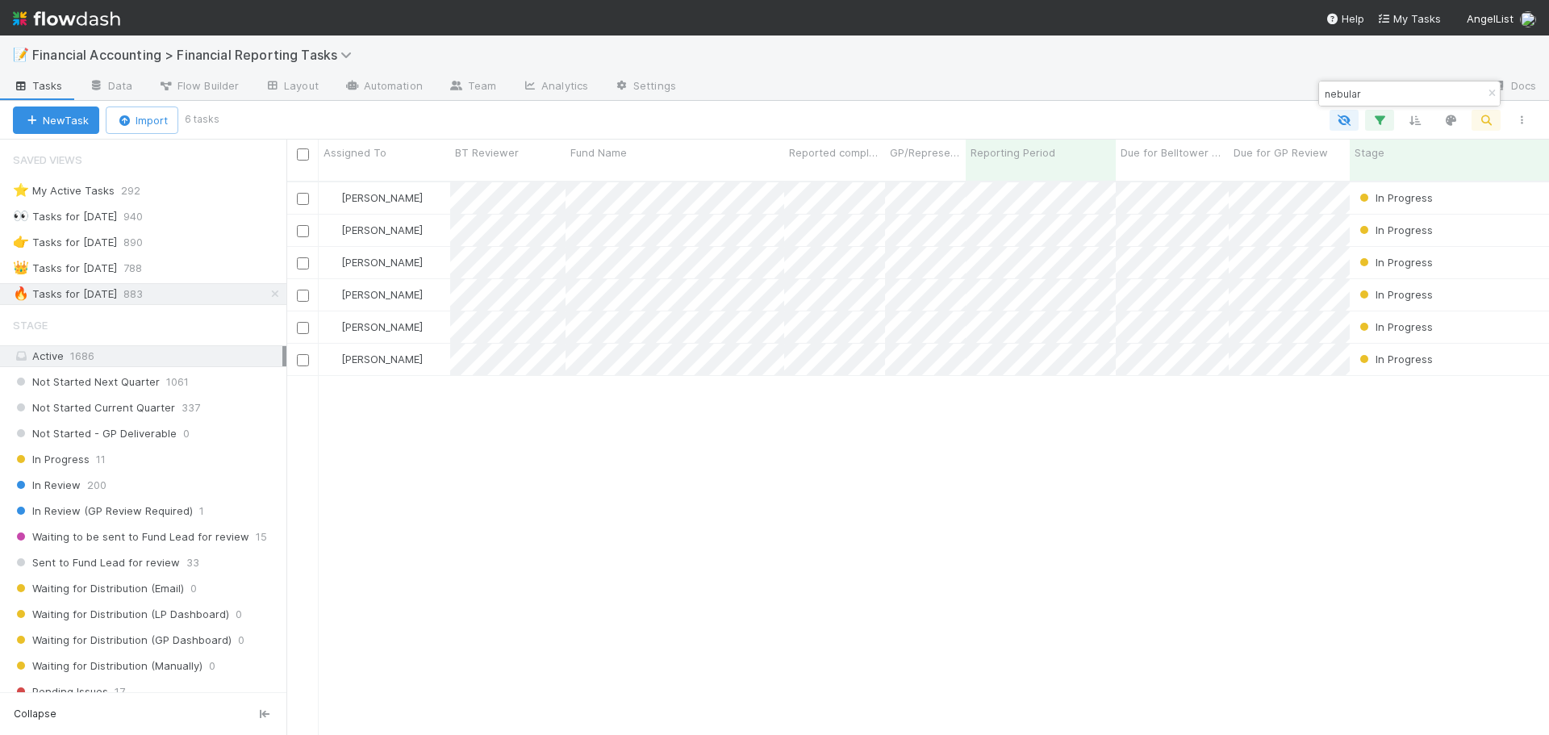
scroll to position [555, 1250]
click at [1383, 76] on div at bounding box center [1084, 87] width 790 height 26
click at [1383, 86] on input "nebular" at bounding box center [1401, 93] width 161 height 19
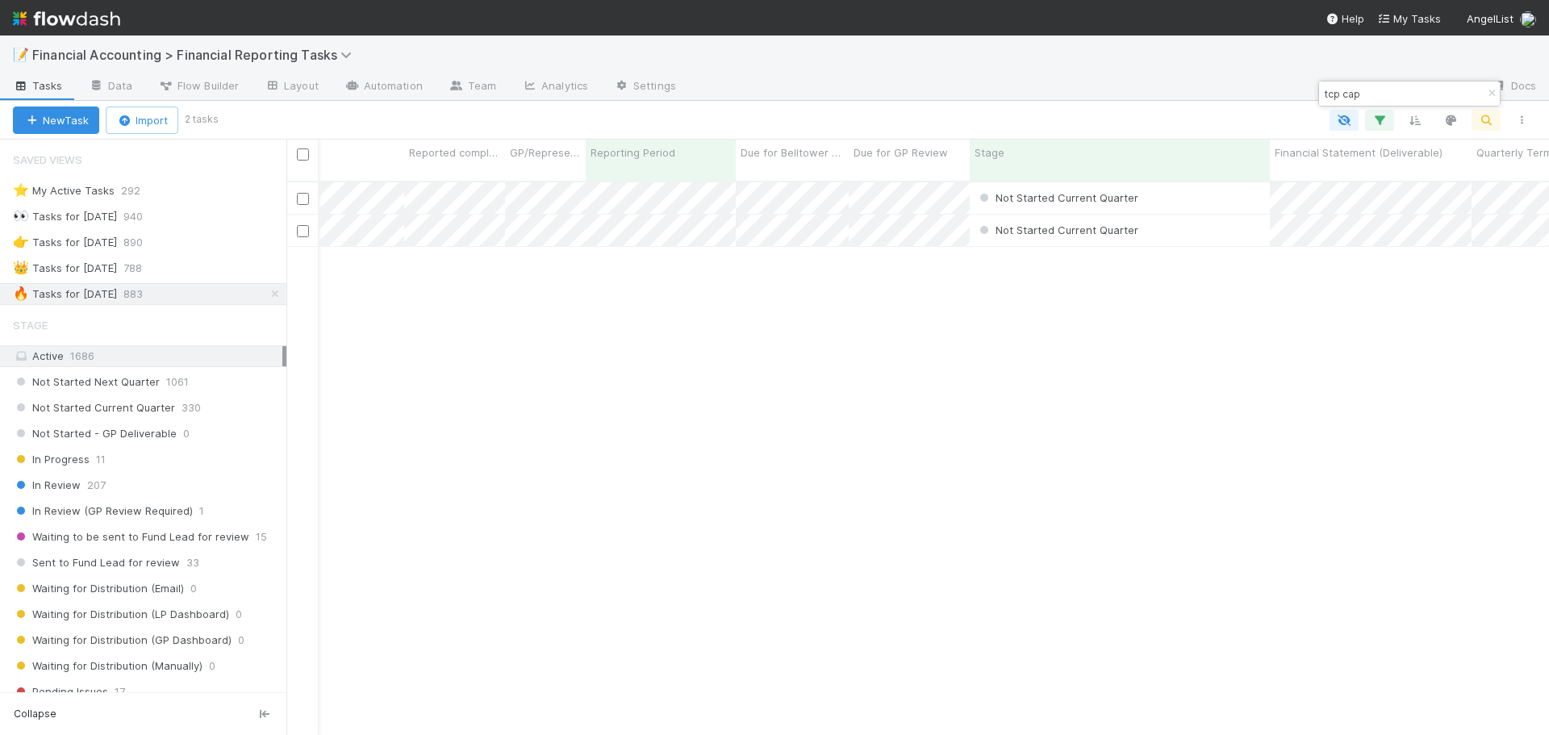
scroll to position [0, 0]
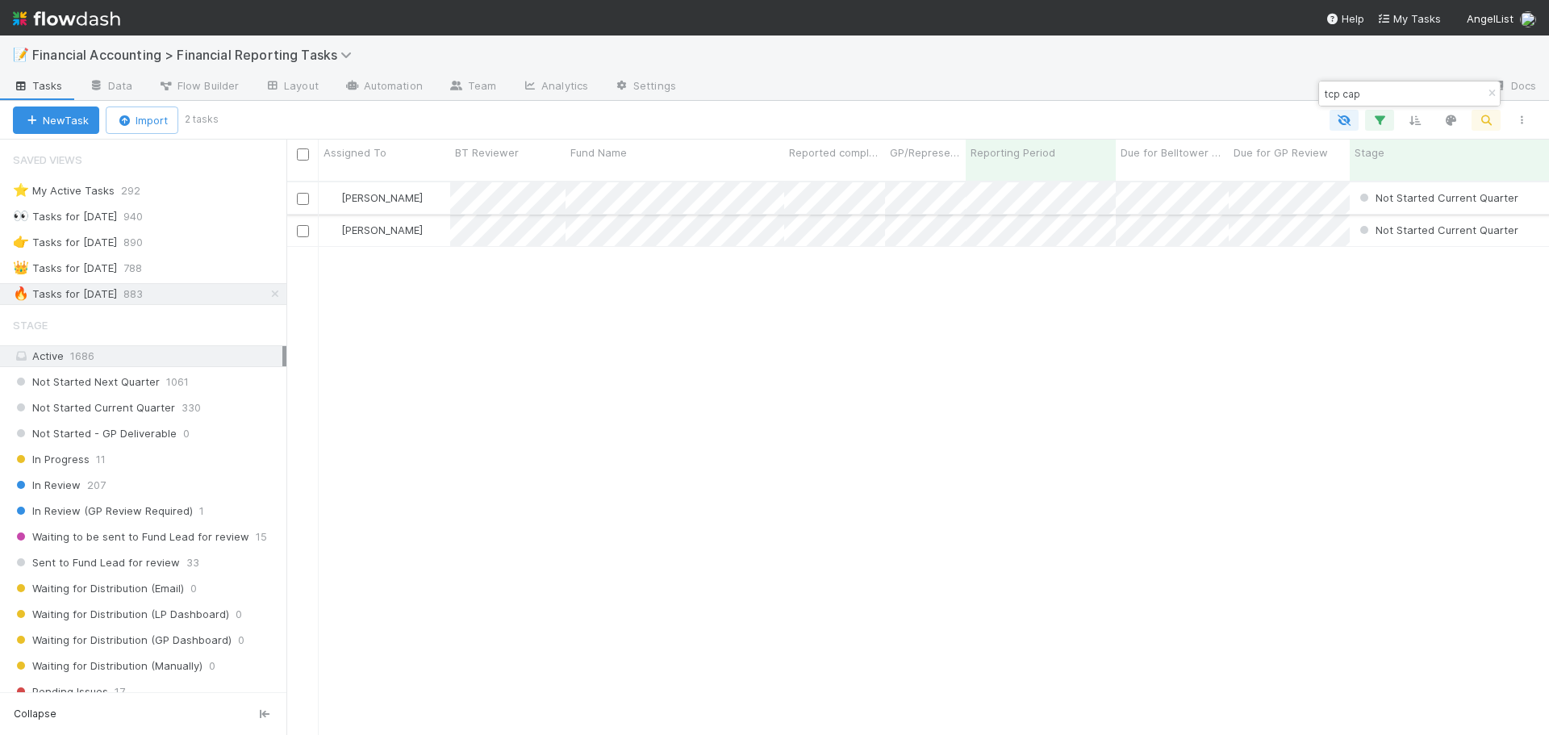
type input "tcp cap"
click at [429, 190] on div "[PERSON_NAME]" at bounding box center [384, 197] width 131 height 31
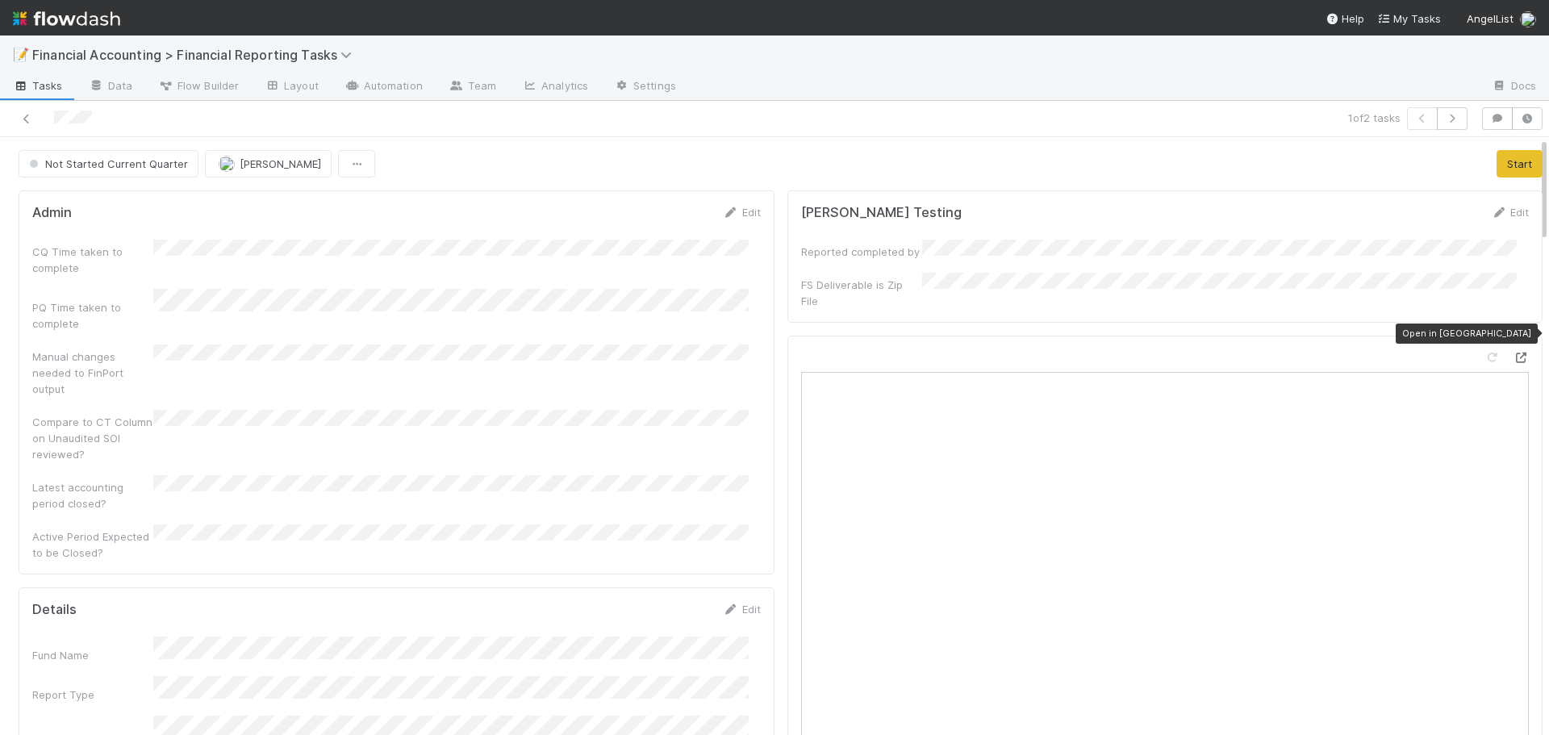
click at [1512, 349] on div at bounding box center [1520, 357] width 16 height 16
click at [1496, 154] on button "Start" at bounding box center [1519, 163] width 46 height 27
click at [1444, 115] on icon "button" at bounding box center [1452, 119] width 16 height 10
click at [1496, 165] on button "Start" at bounding box center [1519, 163] width 46 height 27
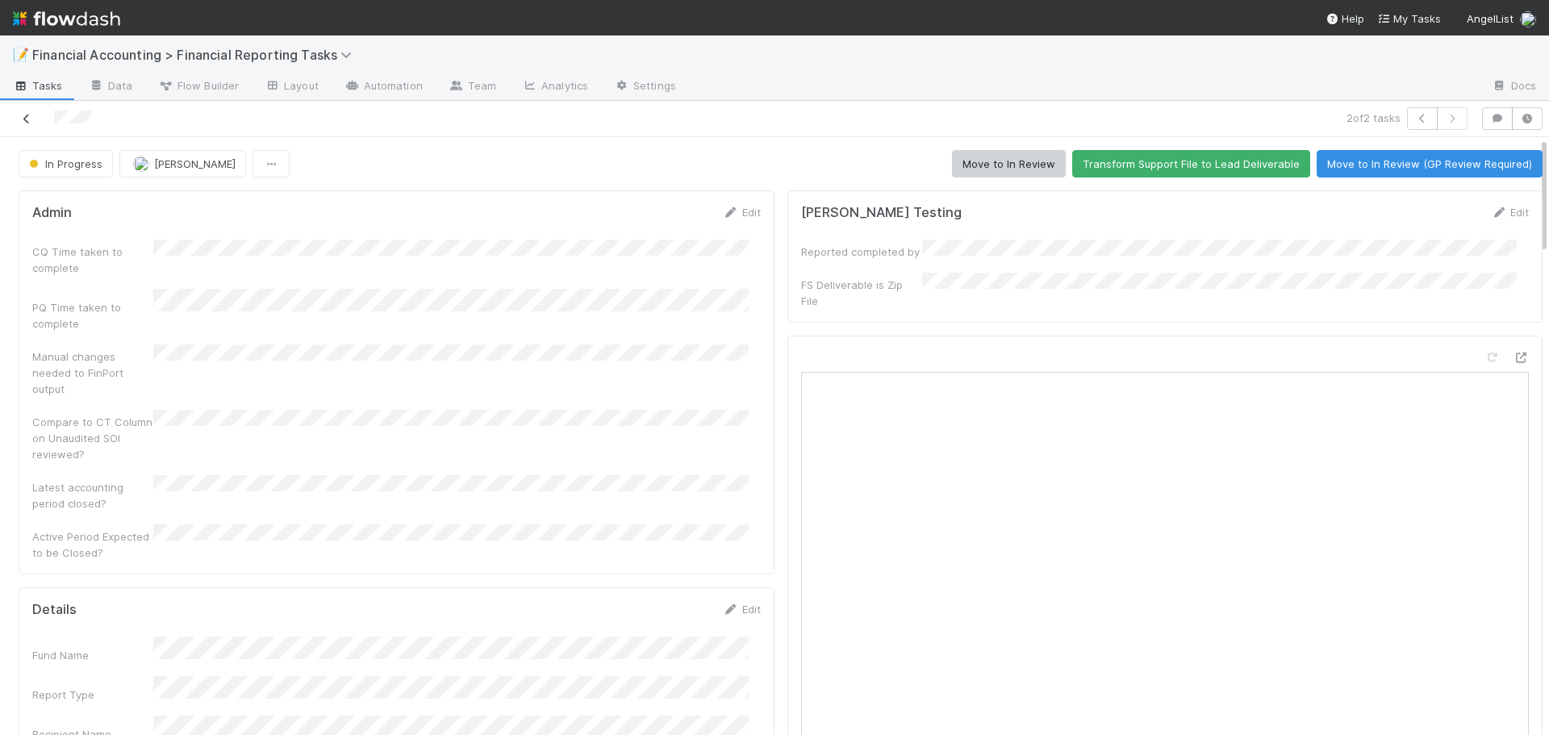
click at [27, 115] on icon at bounding box center [27, 119] width 16 height 10
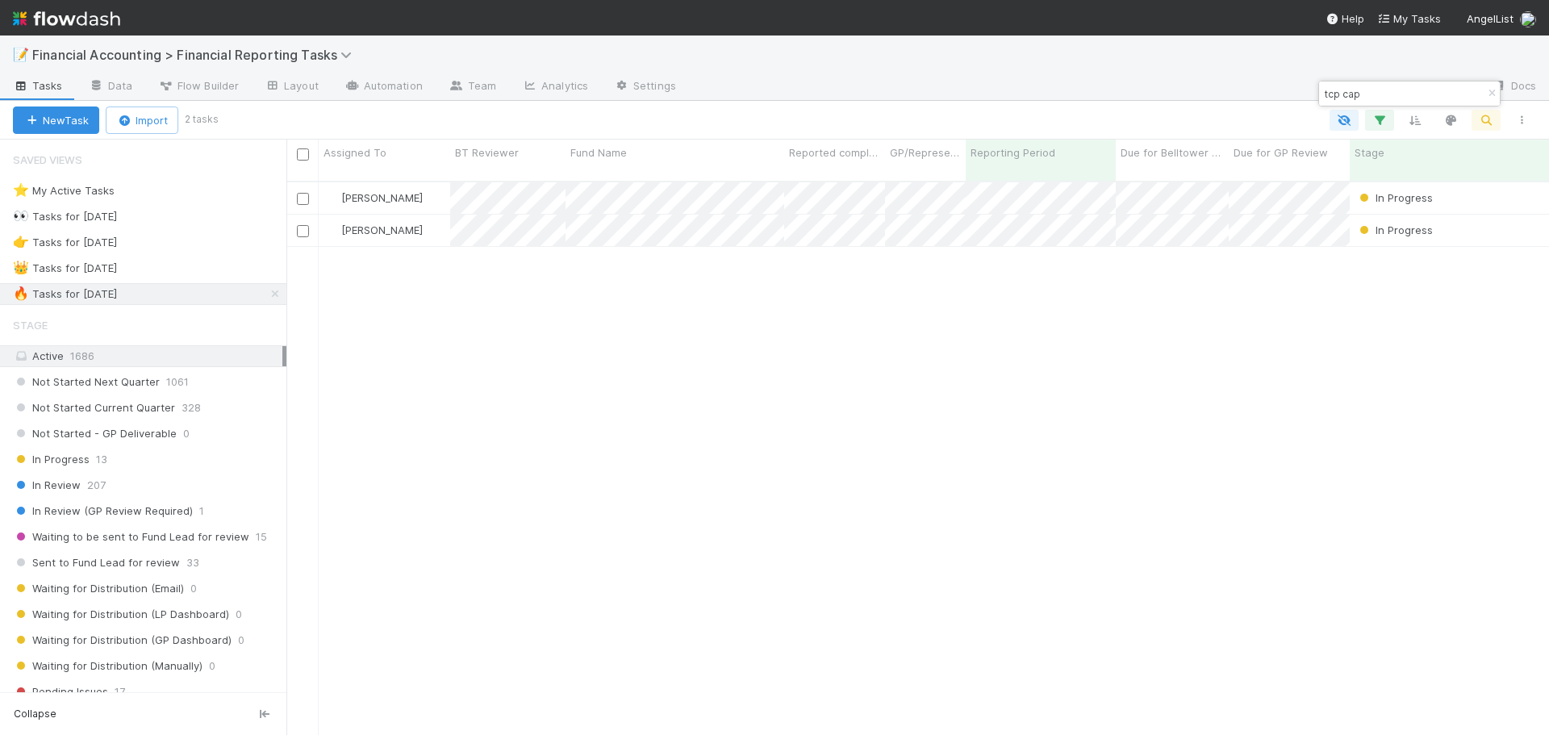
scroll to position [555, 1250]
click at [202, 268] on div "👑 Tasks for [DATE] 788" at bounding box center [149, 268] width 273 height 20
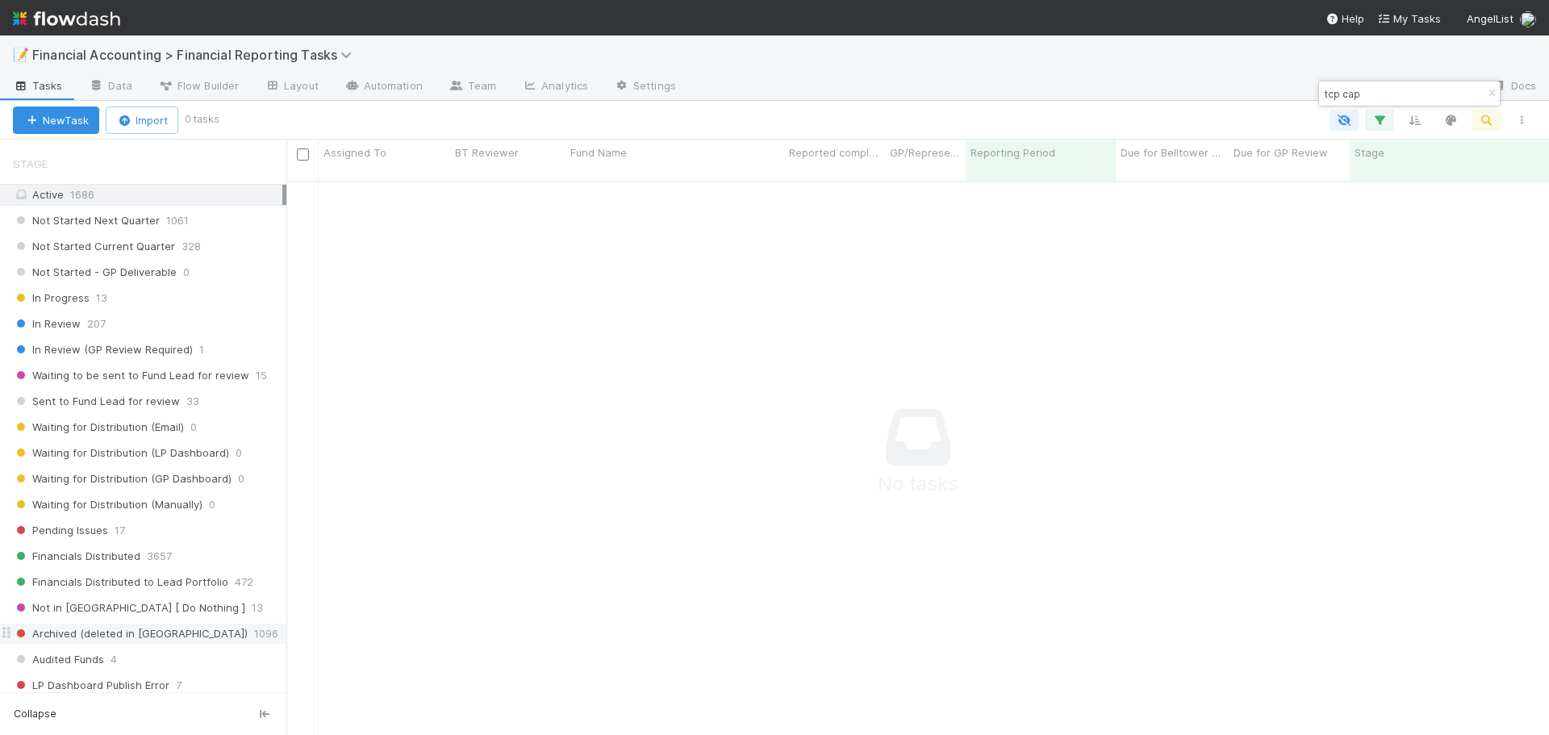
scroll to position [242, 0]
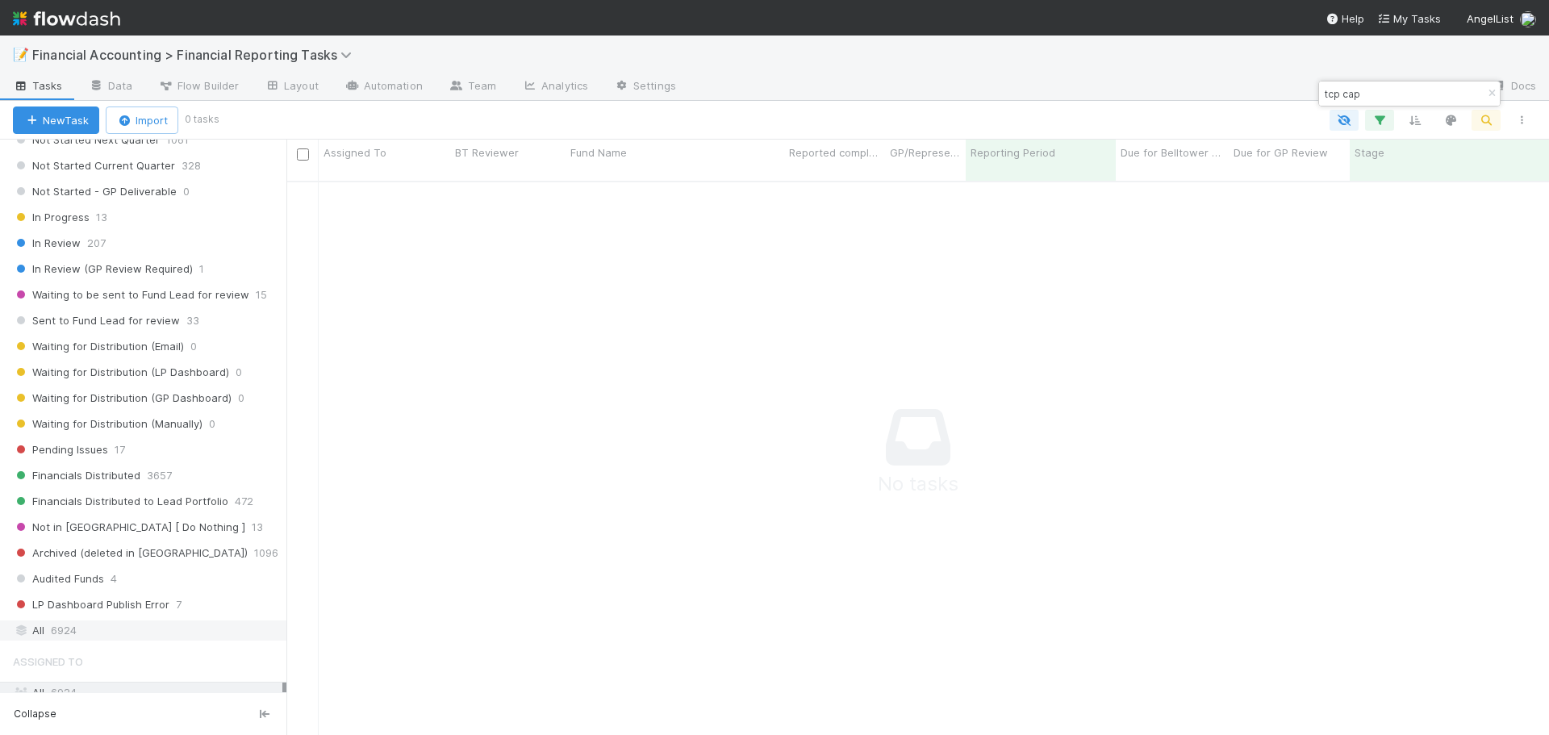
click at [152, 624] on div "All 6924" at bounding box center [147, 630] width 269 height 20
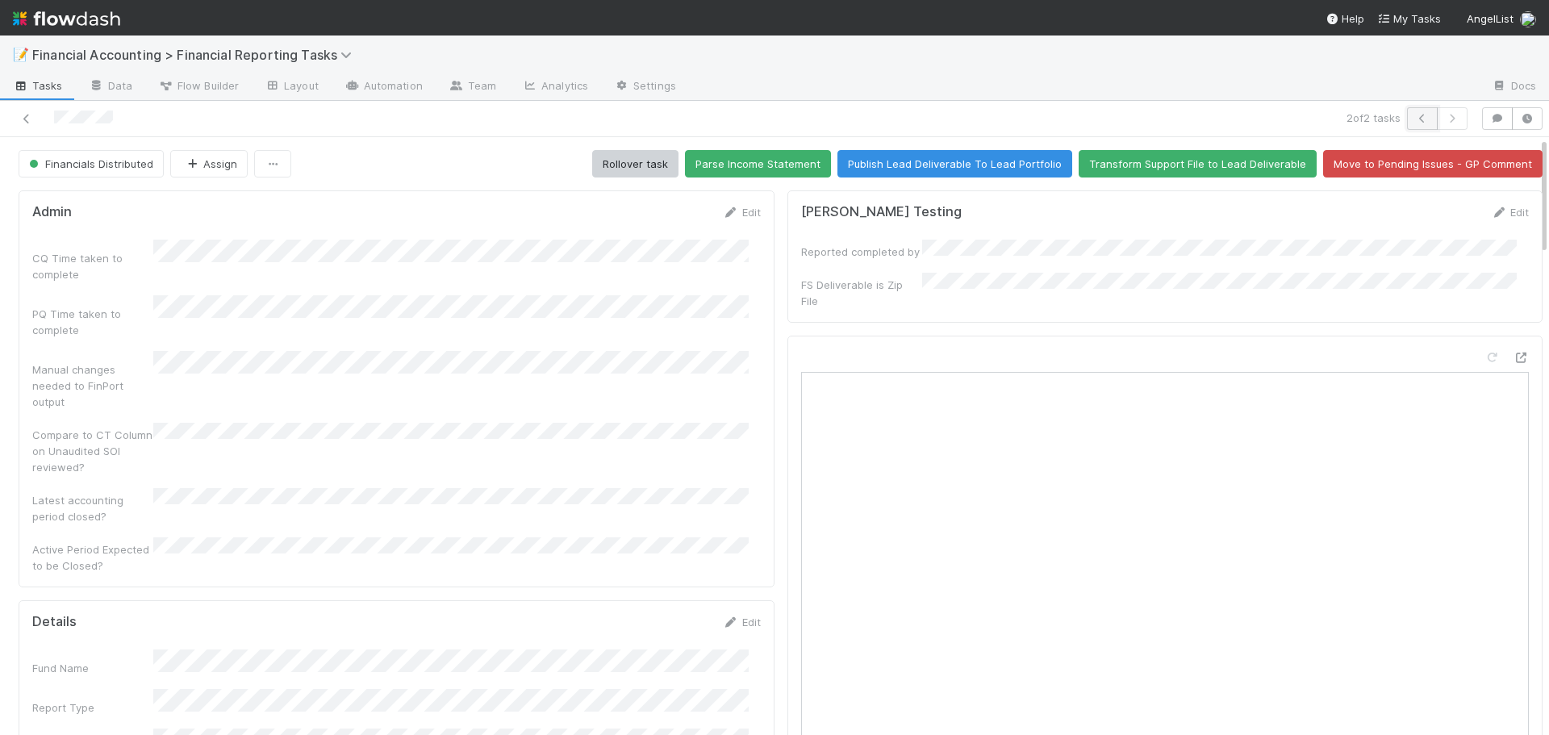
click at [1414, 122] on icon "button" at bounding box center [1422, 119] width 16 height 10
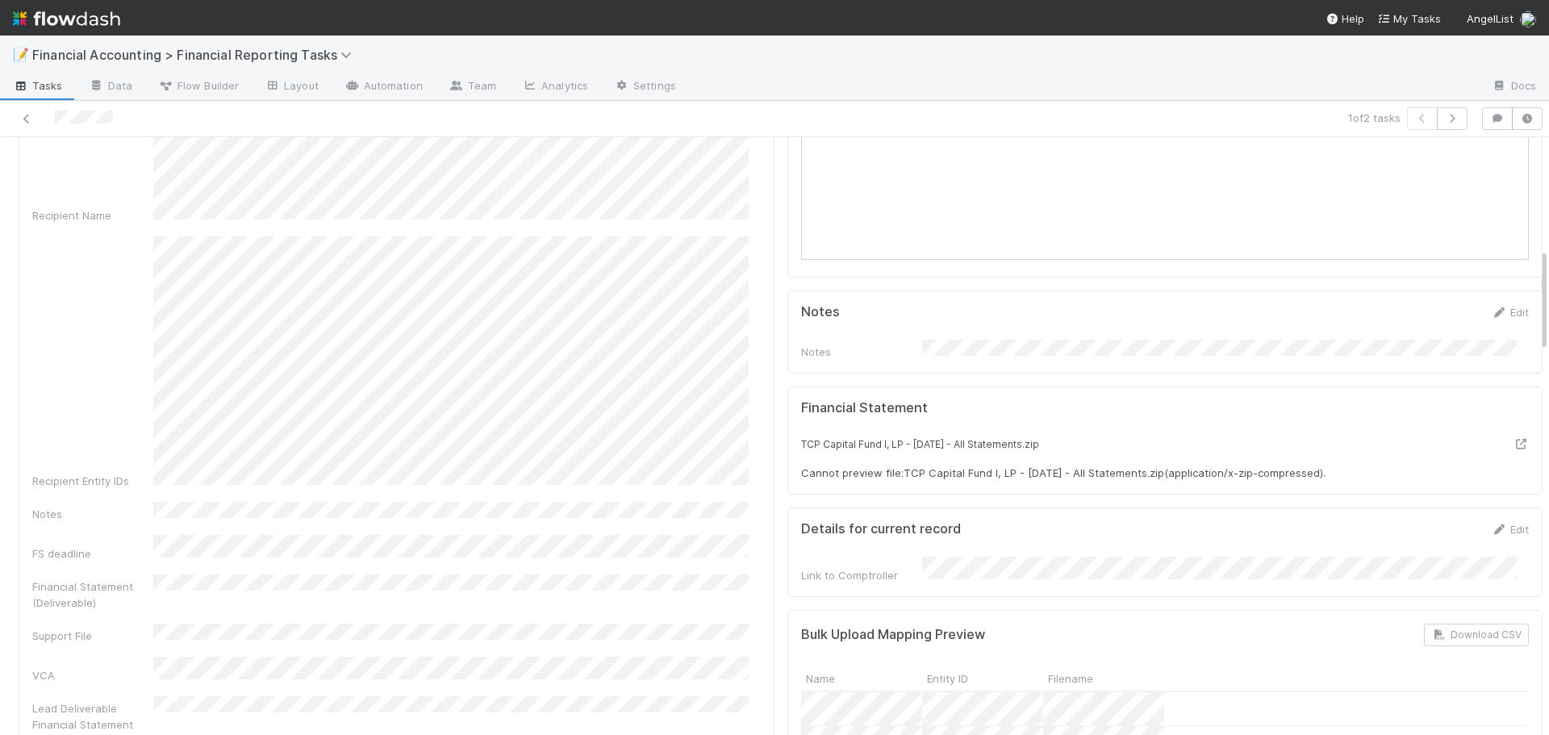
scroll to position [645, 0]
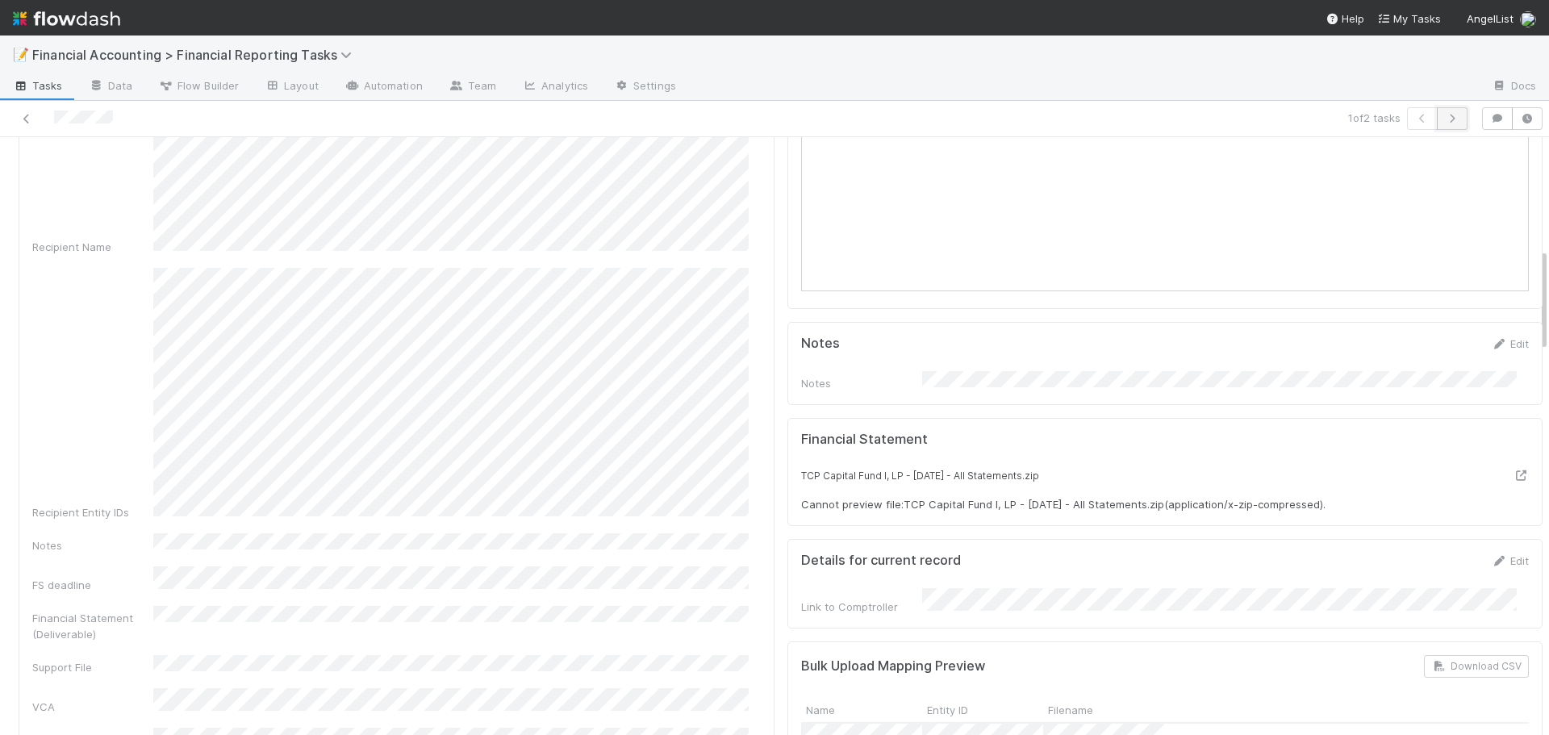
click at [1448, 115] on button "button" at bounding box center [1452, 118] width 31 height 23
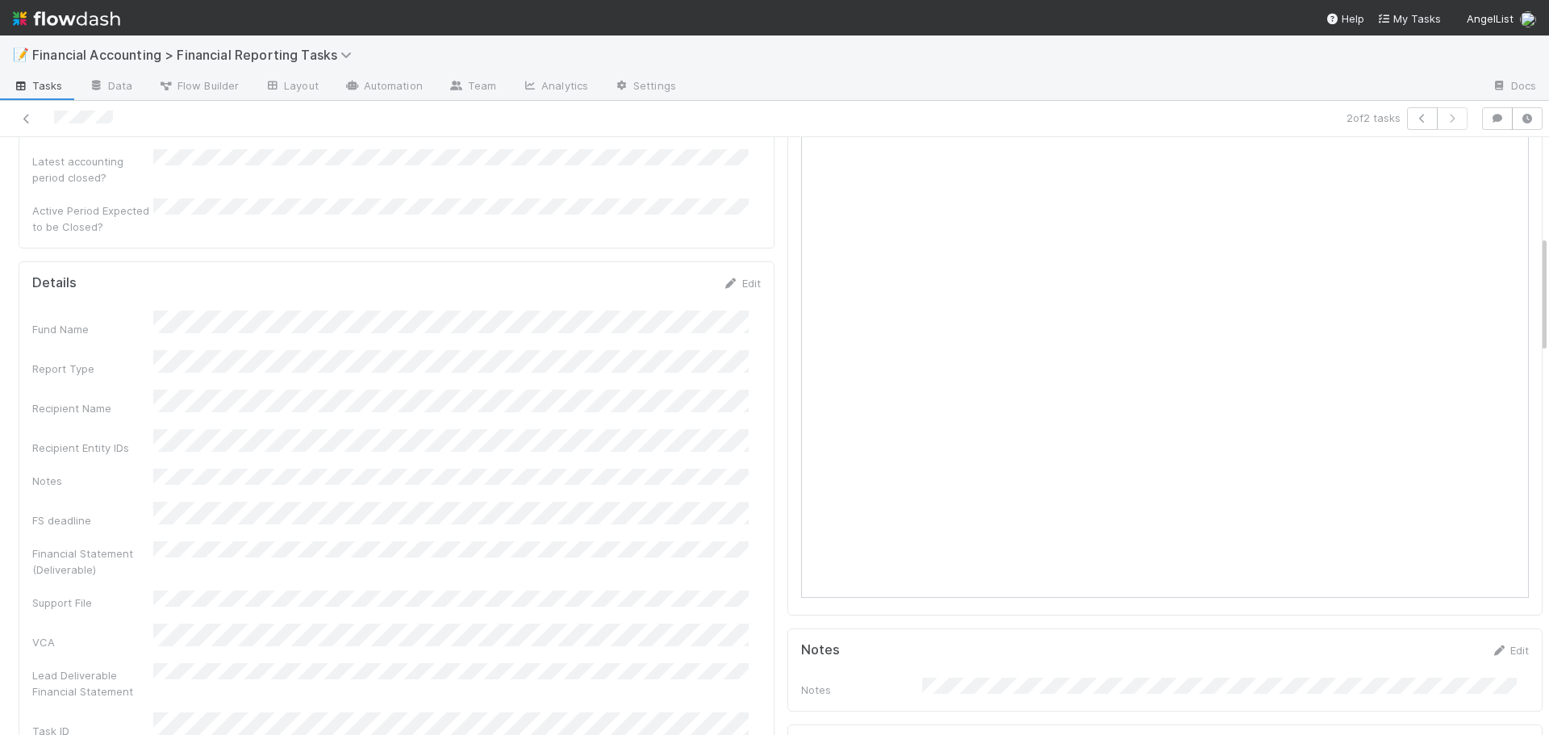
scroll to position [565, 0]
